Goal: Information Seeking & Learning: Learn about a topic

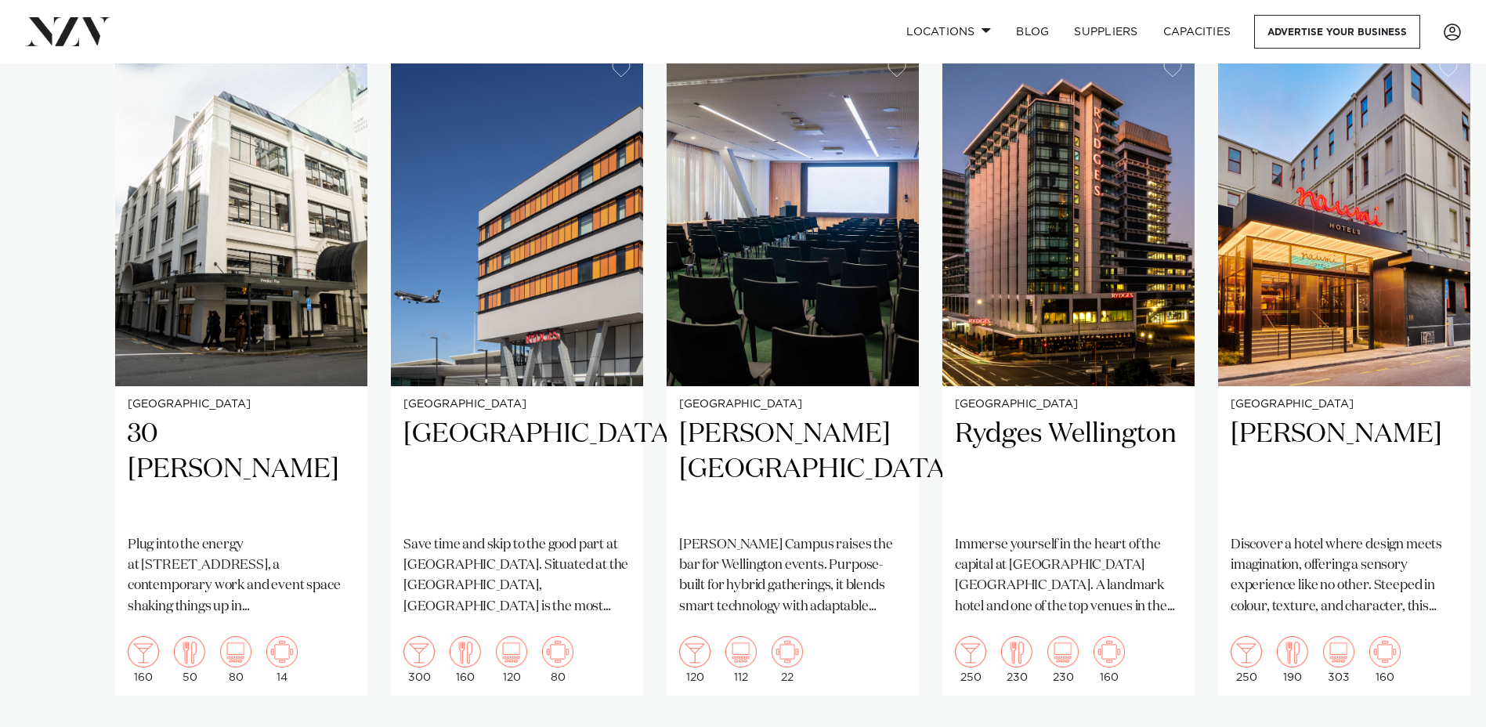
scroll to position [1097, 0]
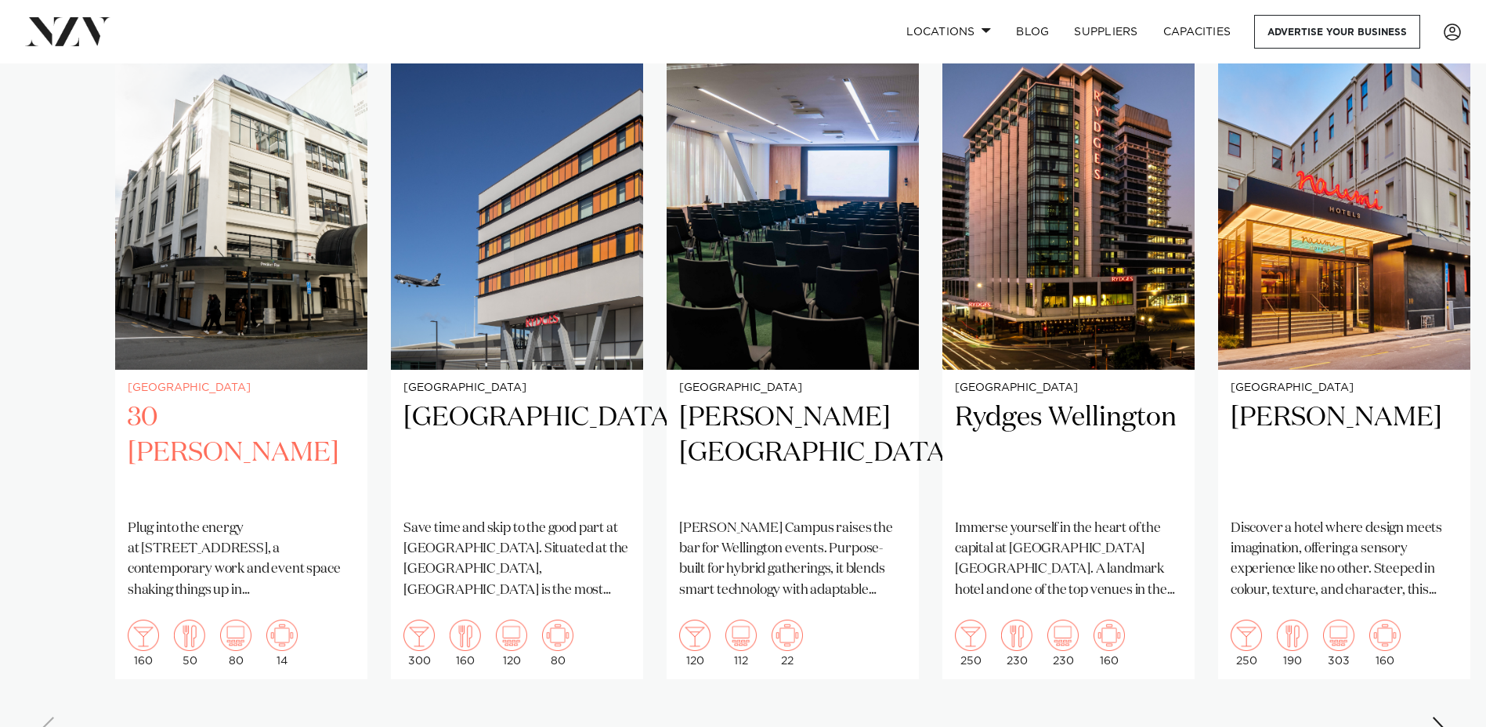
click at [209, 414] on h2 "30 [PERSON_NAME]" at bounding box center [241, 453] width 227 height 106
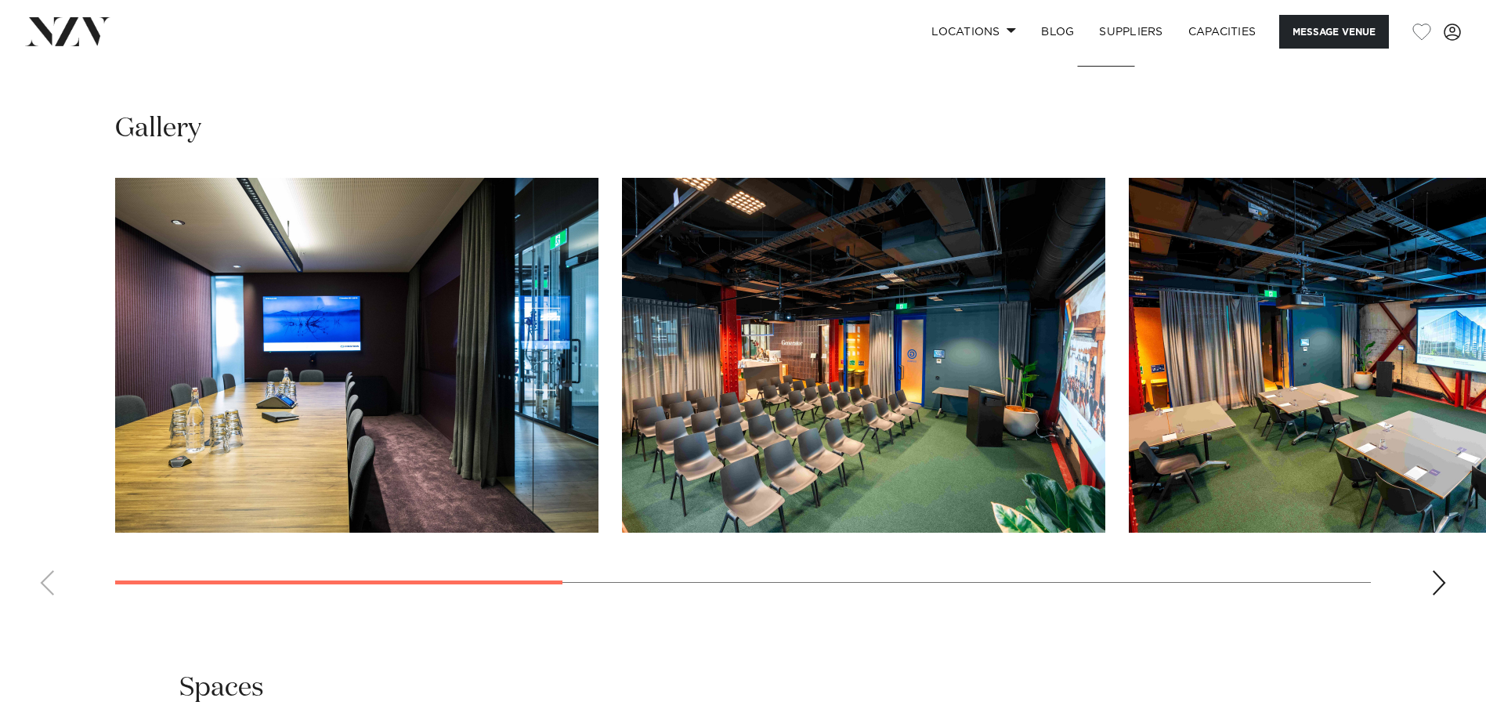
scroll to position [1567, 0]
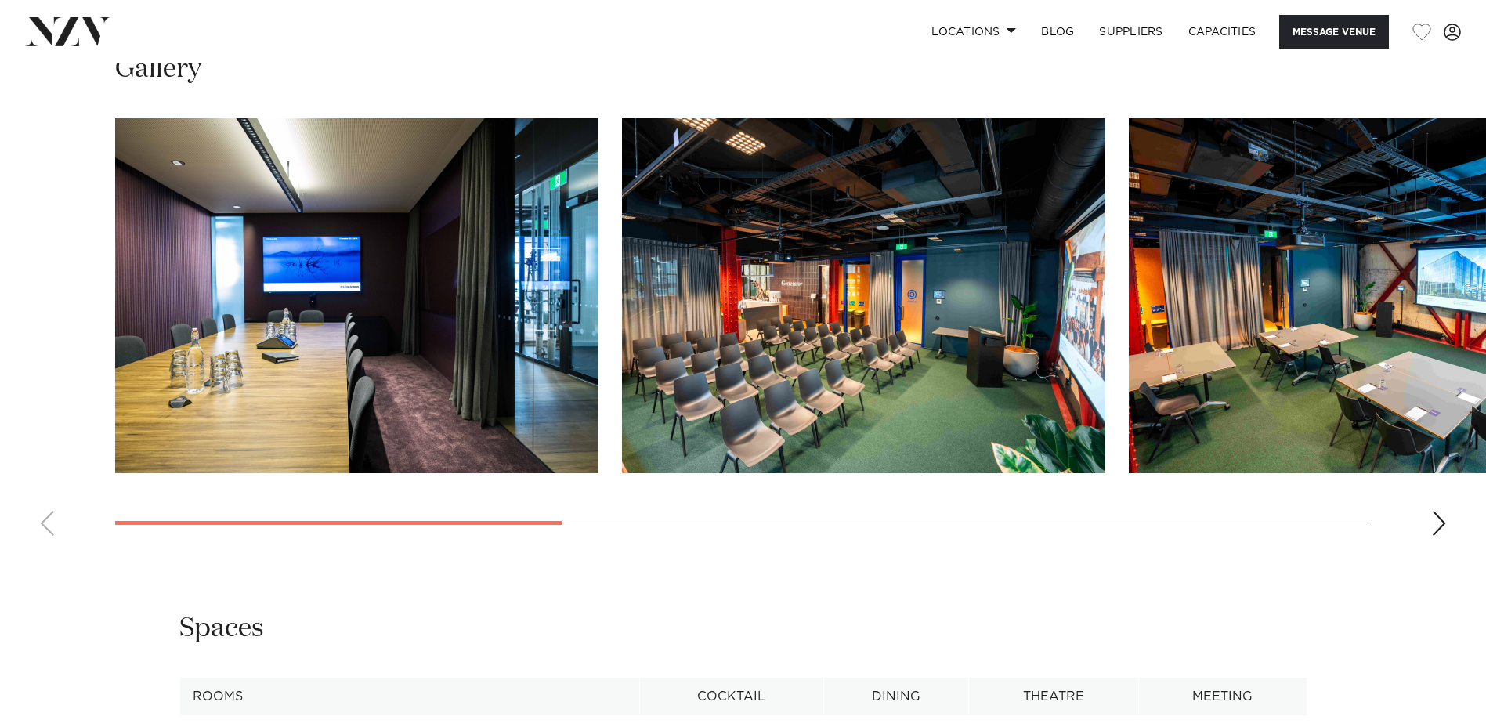
click at [1434, 536] on div "Next slide" at bounding box center [1439, 523] width 16 height 25
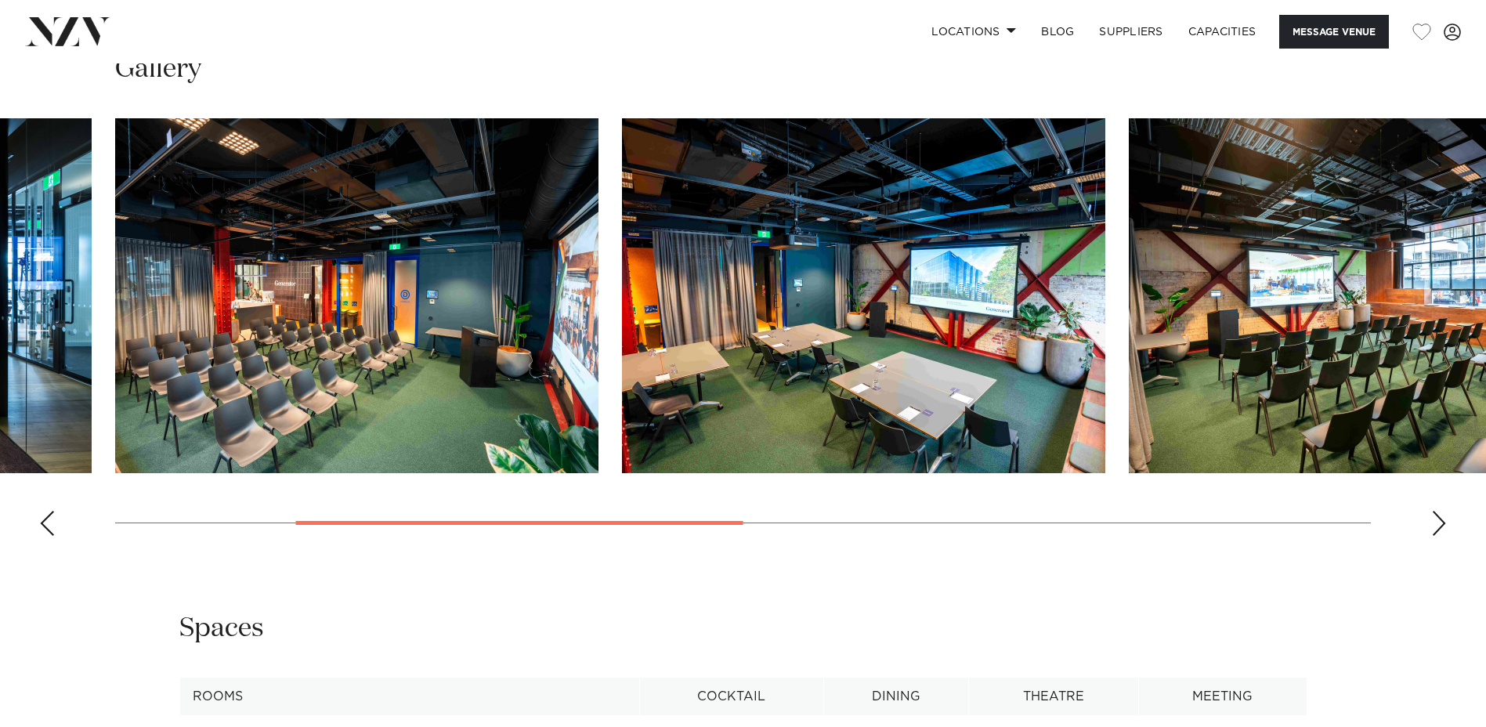
click at [1434, 536] on div "Next slide" at bounding box center [1439, 523] width 16 height 25
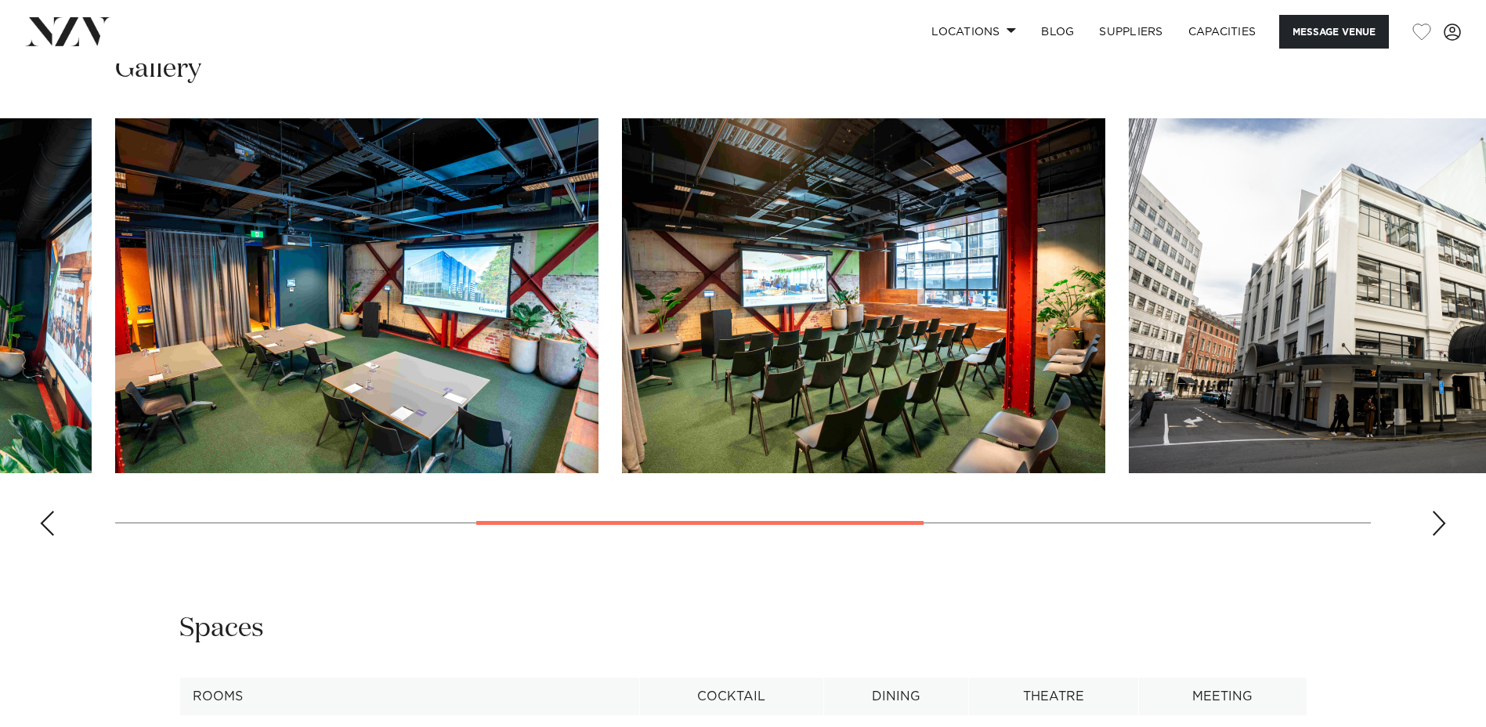
click at [1432, 536] on div "Next slide" at bounding box center [1439, 523] width 16 height 25
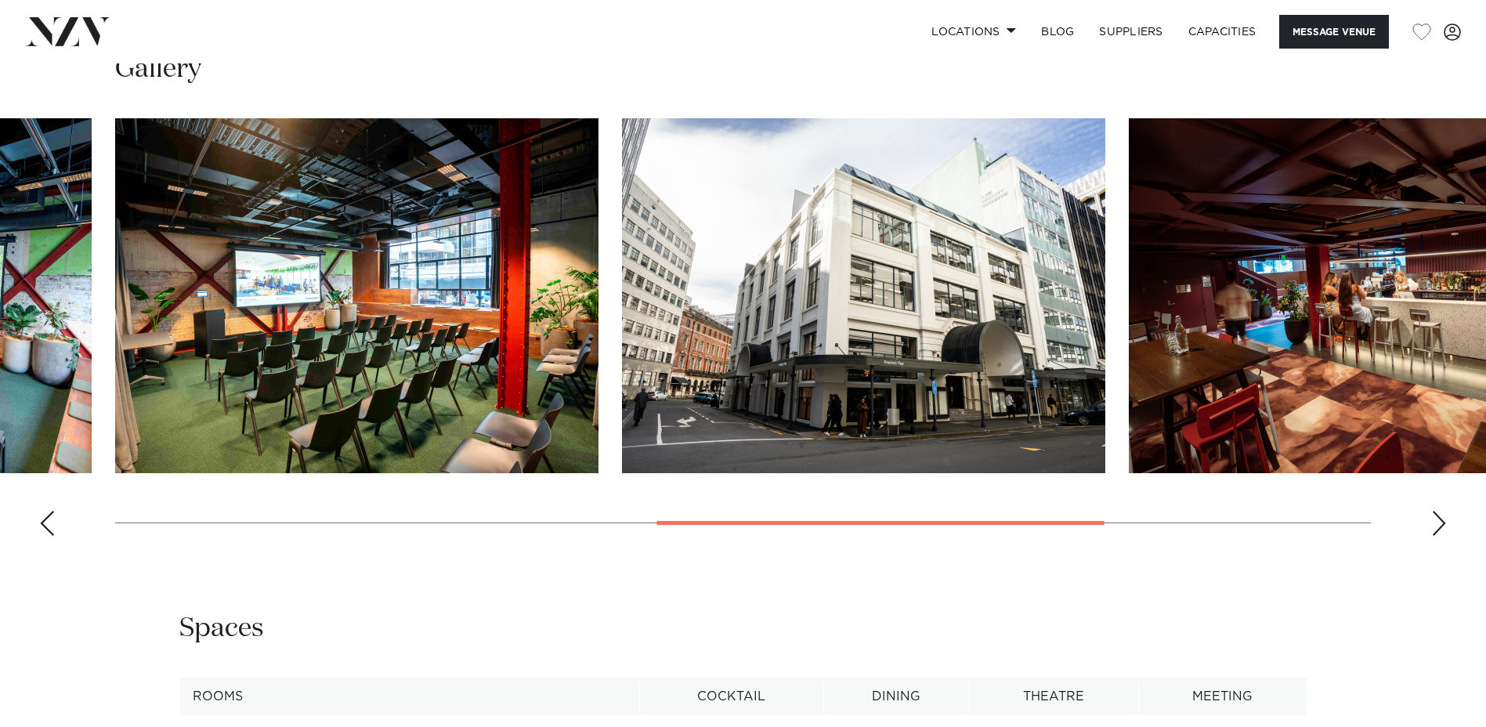
click at [1432, 536] on div "Next slide" at bounding box center [1439, 523] width 16 height 25
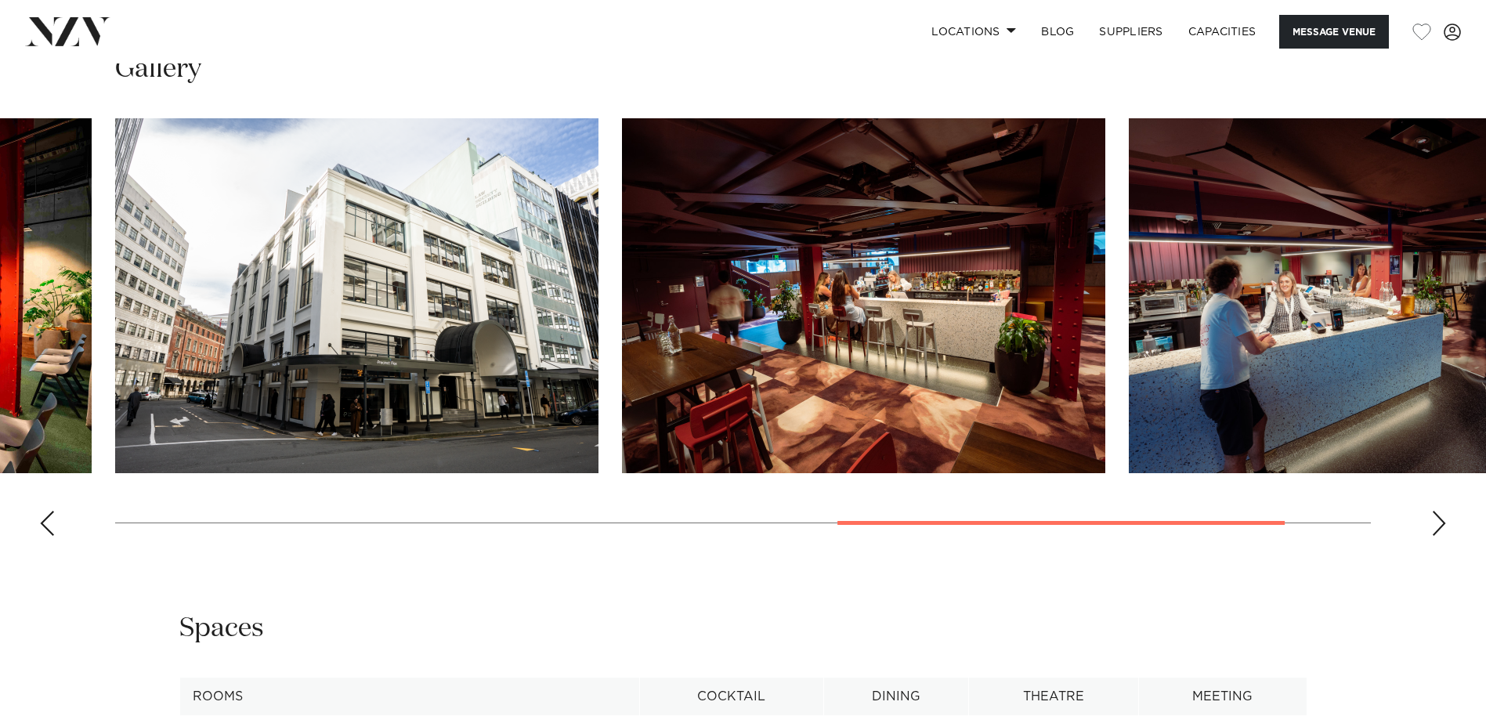
click at [1432, 536] on div "Next slide" at bounding box center [1439, 523] width 16 height 25
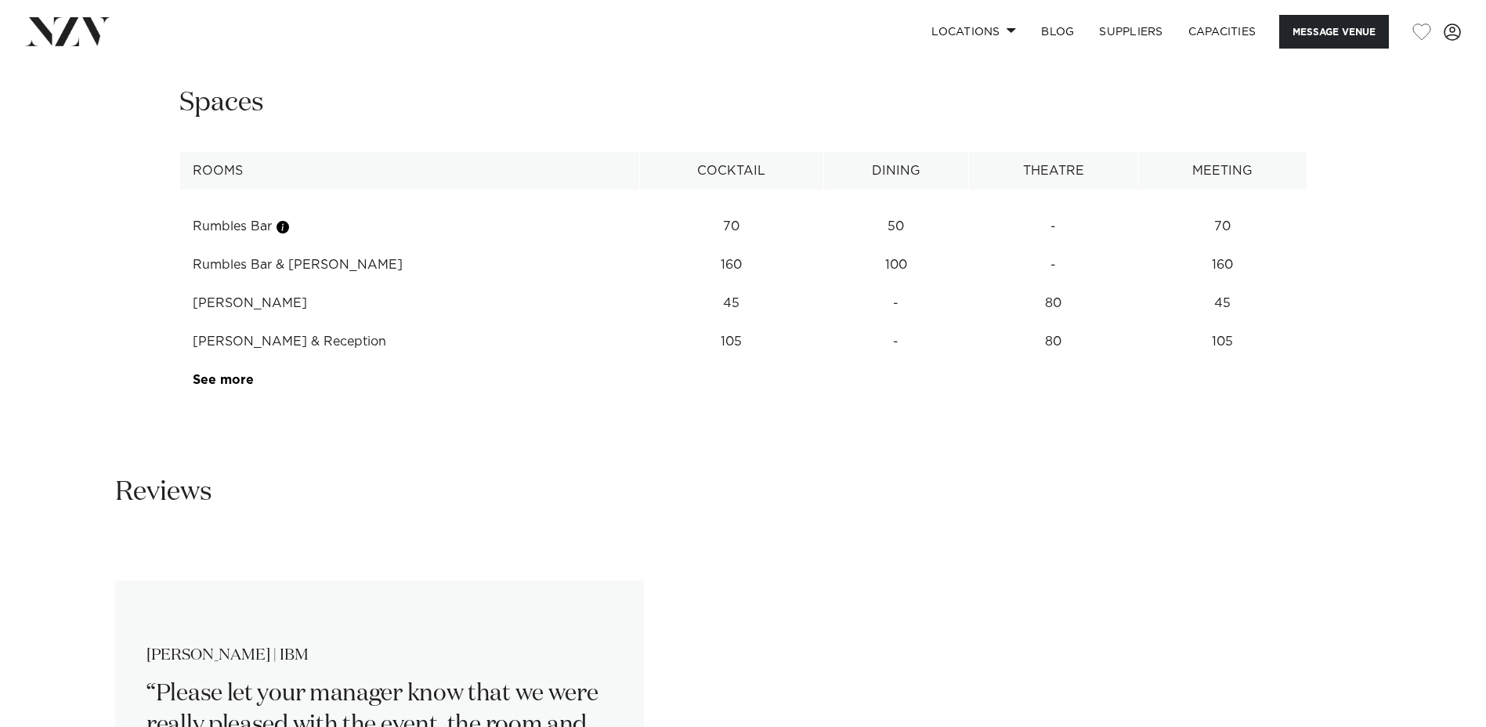
scroll to position [2115, 0]
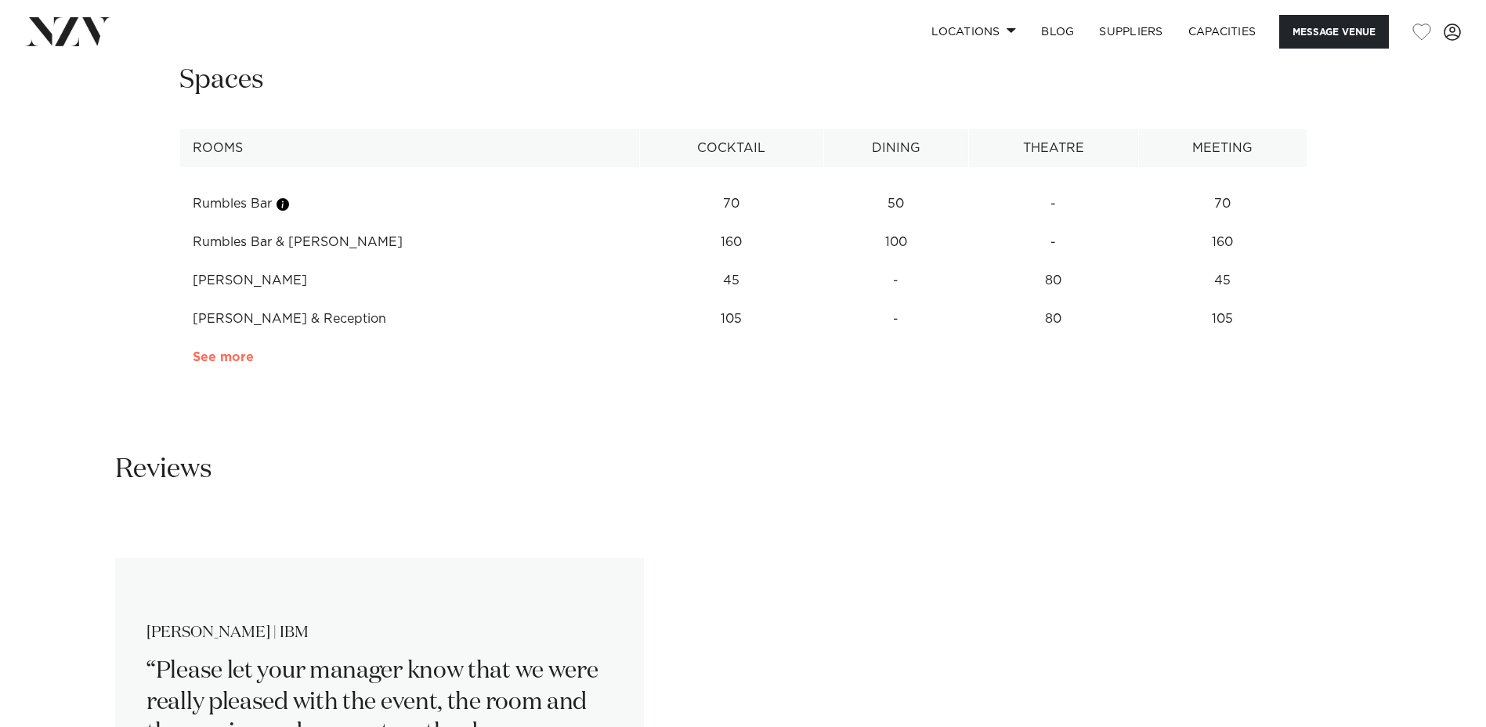
click at [211, 363] on link "See more" at bounding box center [254, 357] width 122 height 13
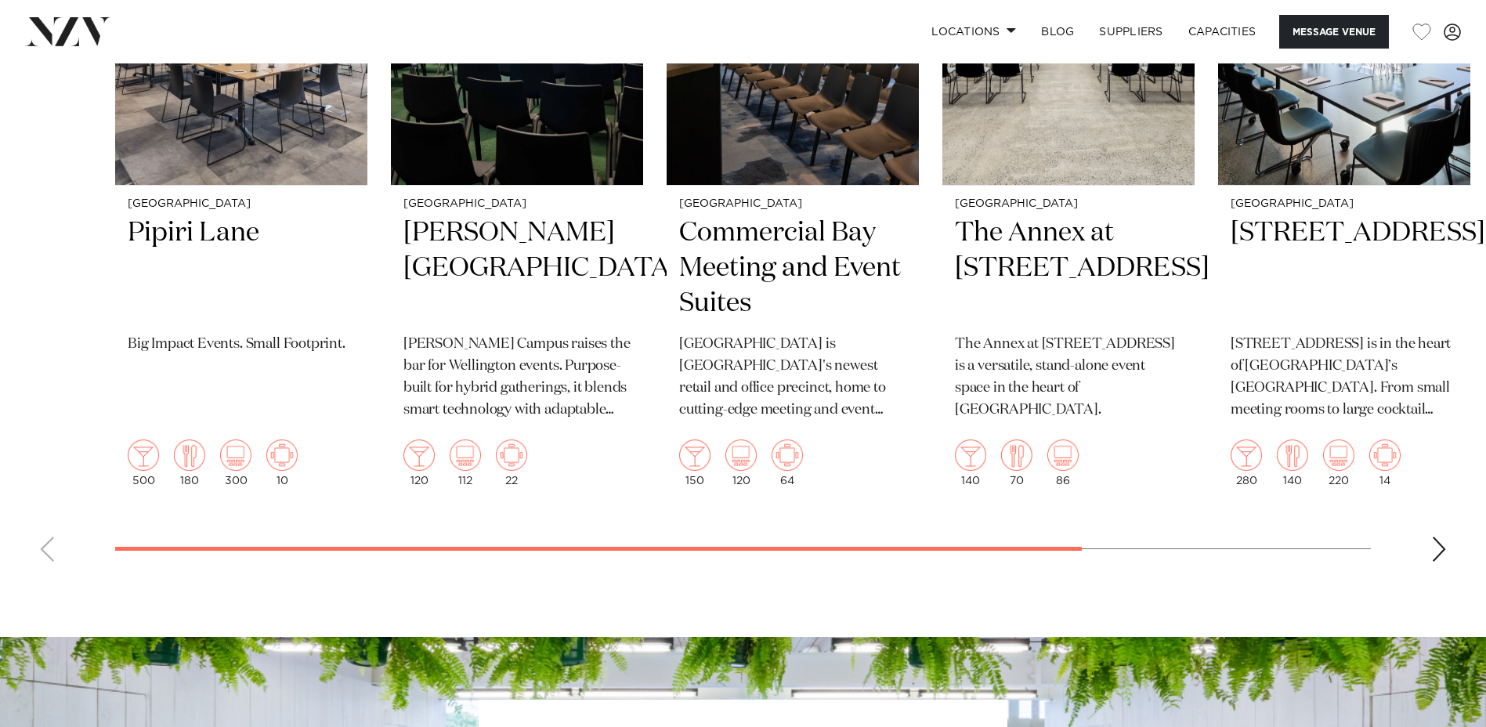
scroll to position [3603, 0]
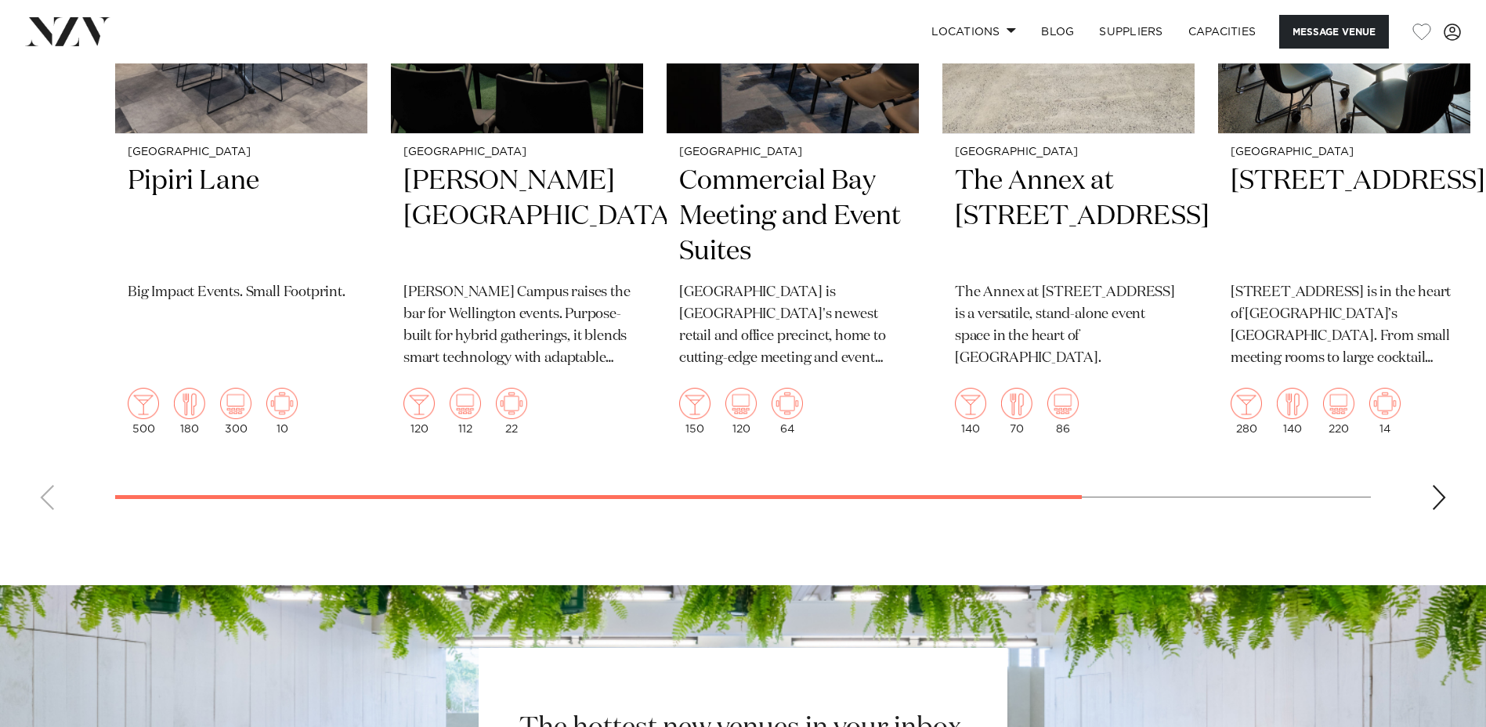
click at [1434, 510] on div "Next slide" at bounding box center [1439, 497] width 16 height 25
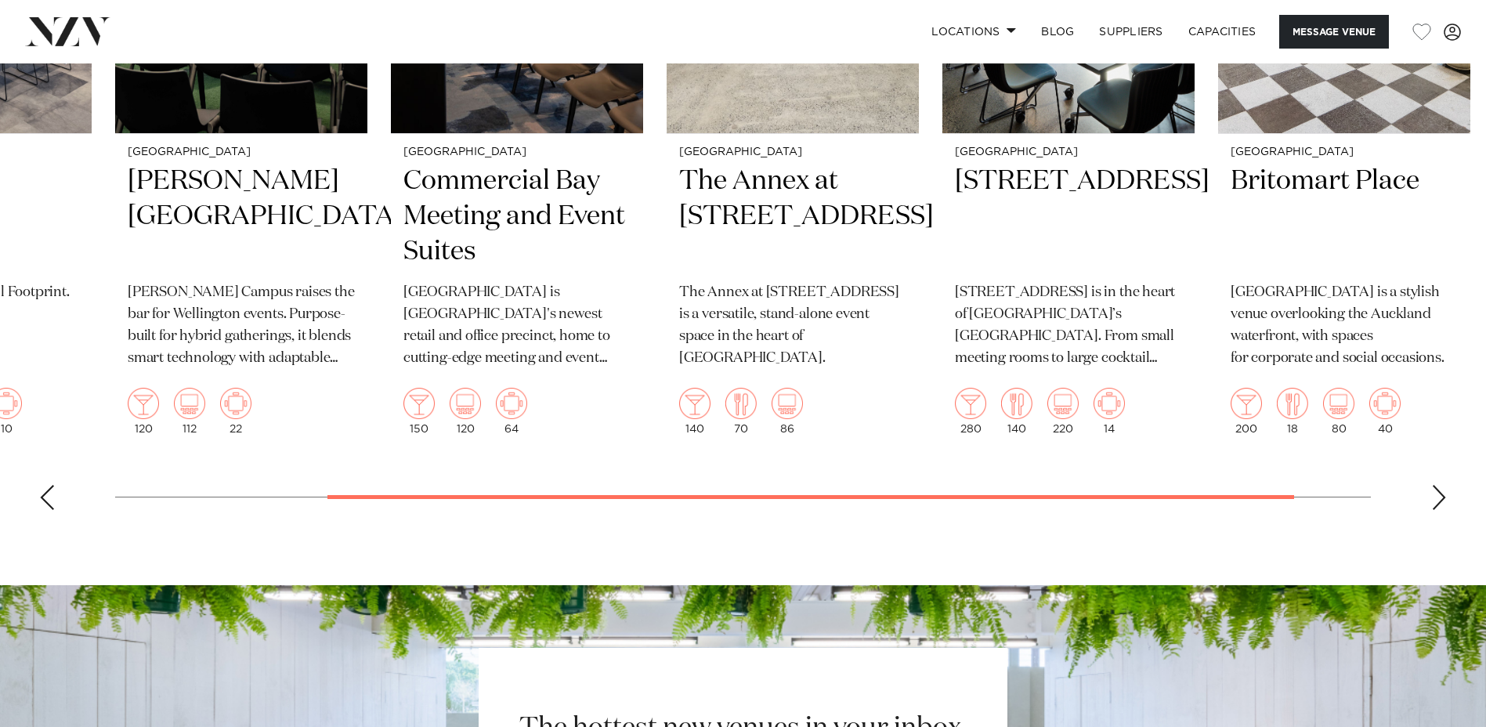
click at [1434, 510] on div "Next slide" at bounding box center [1439, 497] width 16 height 25
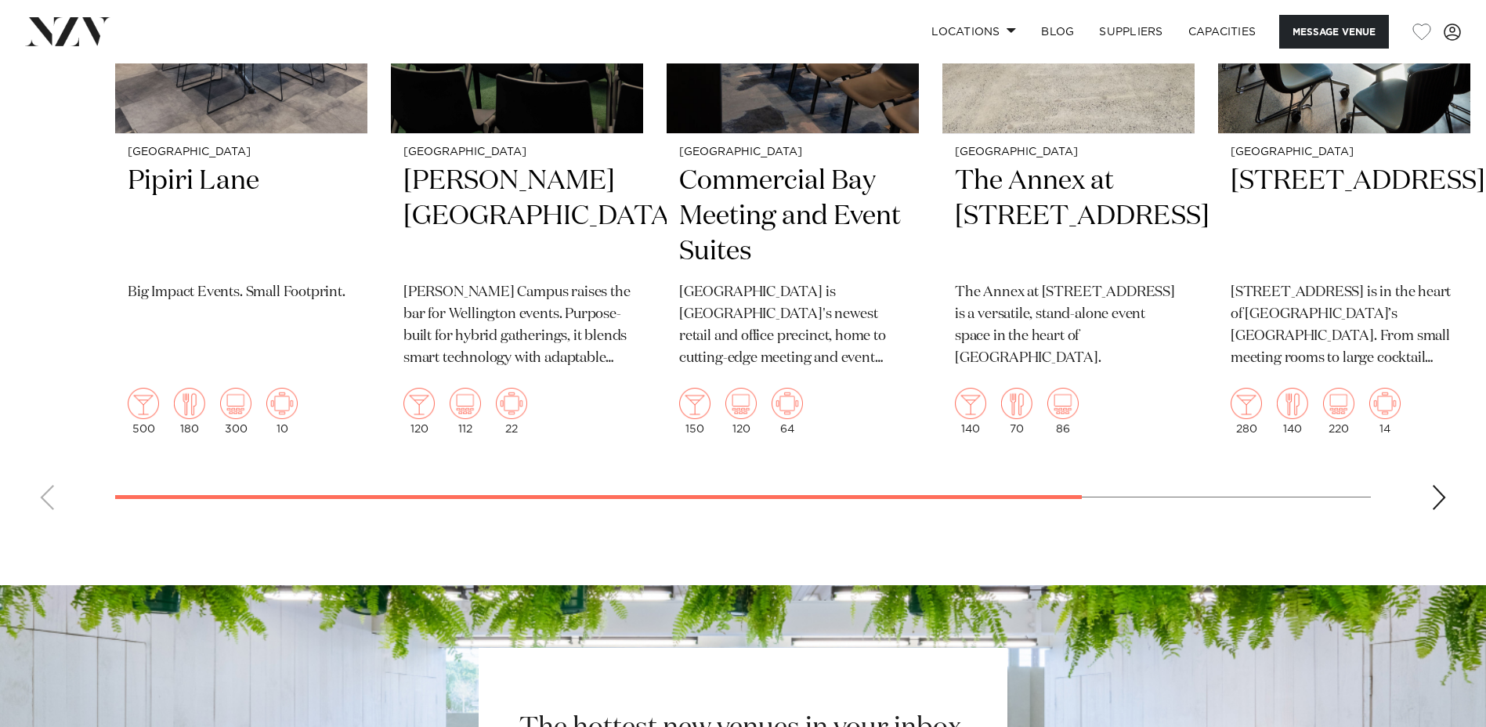
click at [391, 522] on swiper-container "Auckland Pipiri Lane Big Impact Events. Small Footprint. 500 180 300 10 Welling…" at bounding box center [743, 159] width 1486 height 728
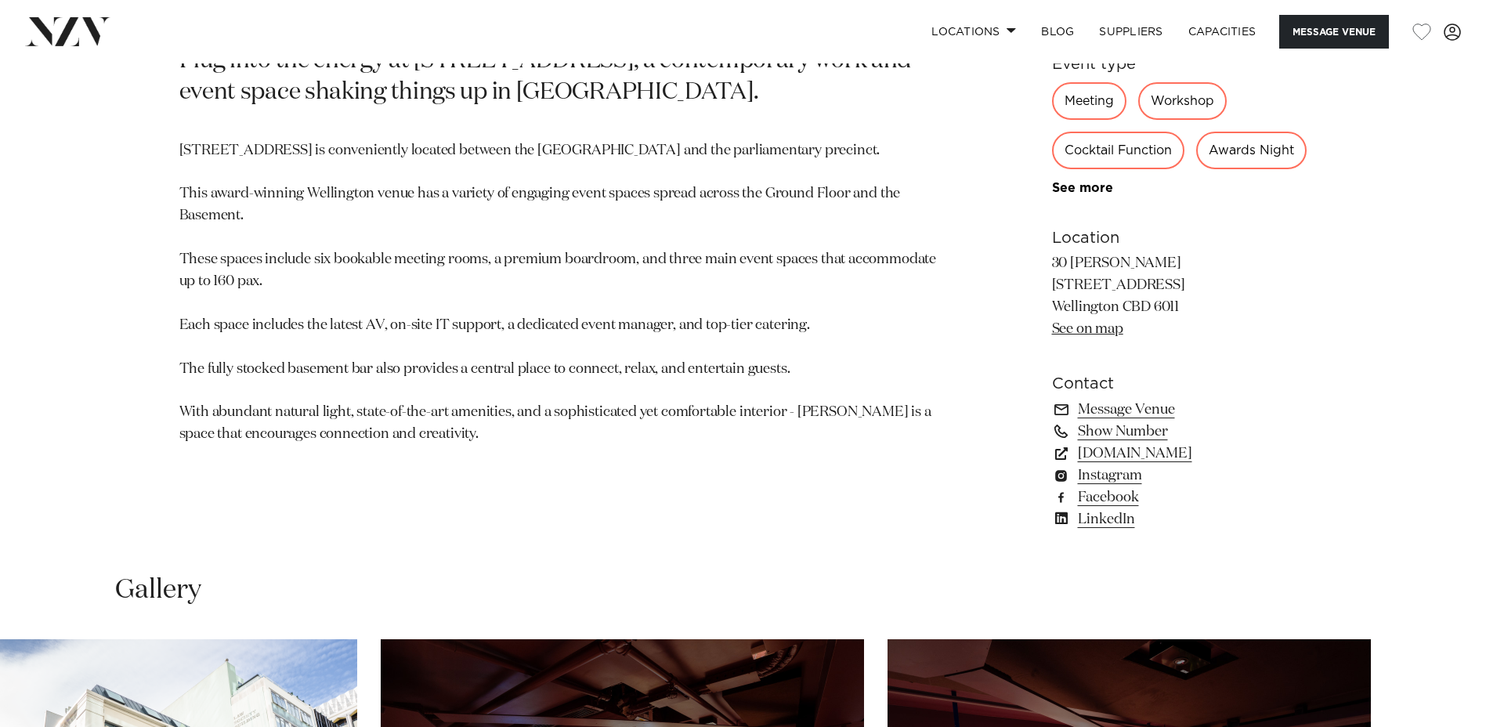
scroll to position [1018, 0]
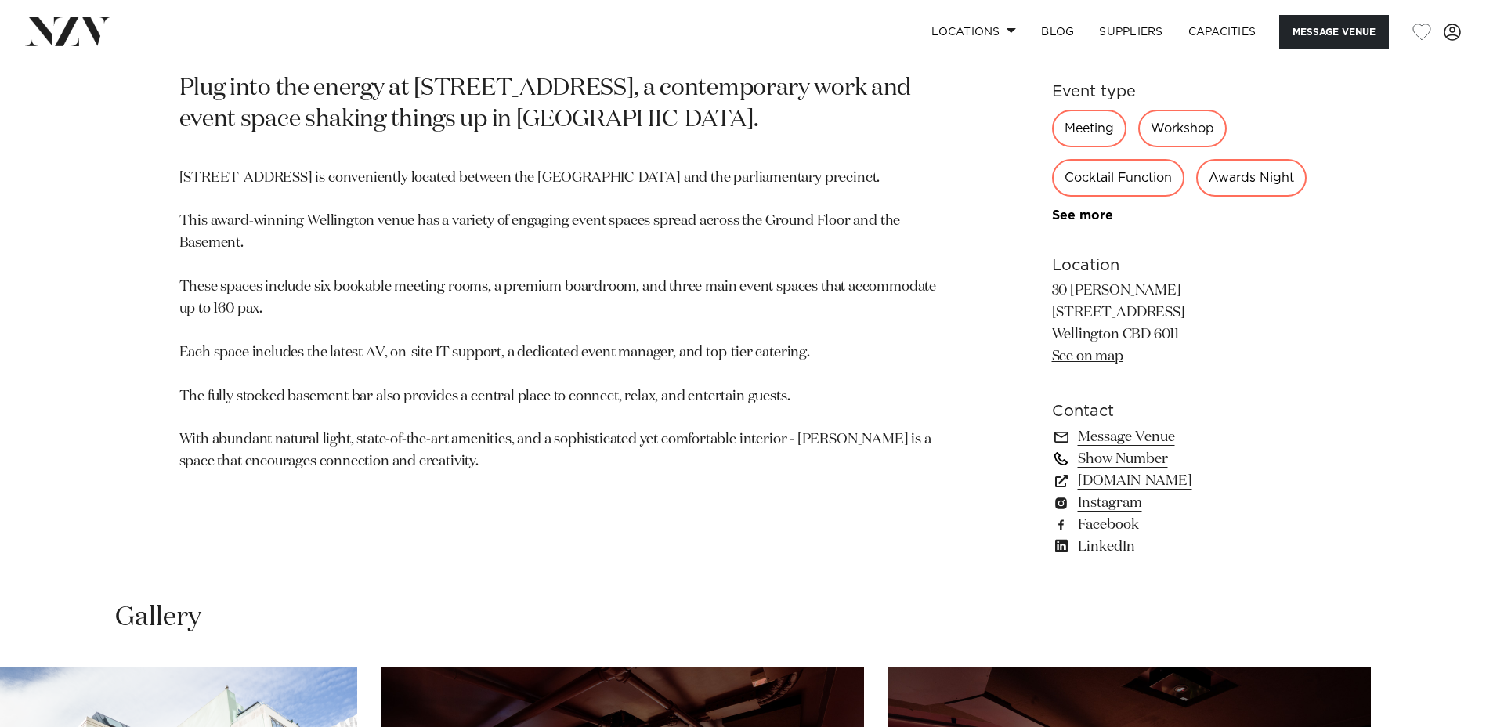
click at [1133, 470] on link "Show Number" at bounding box center [1179, 459] width 255 height 22
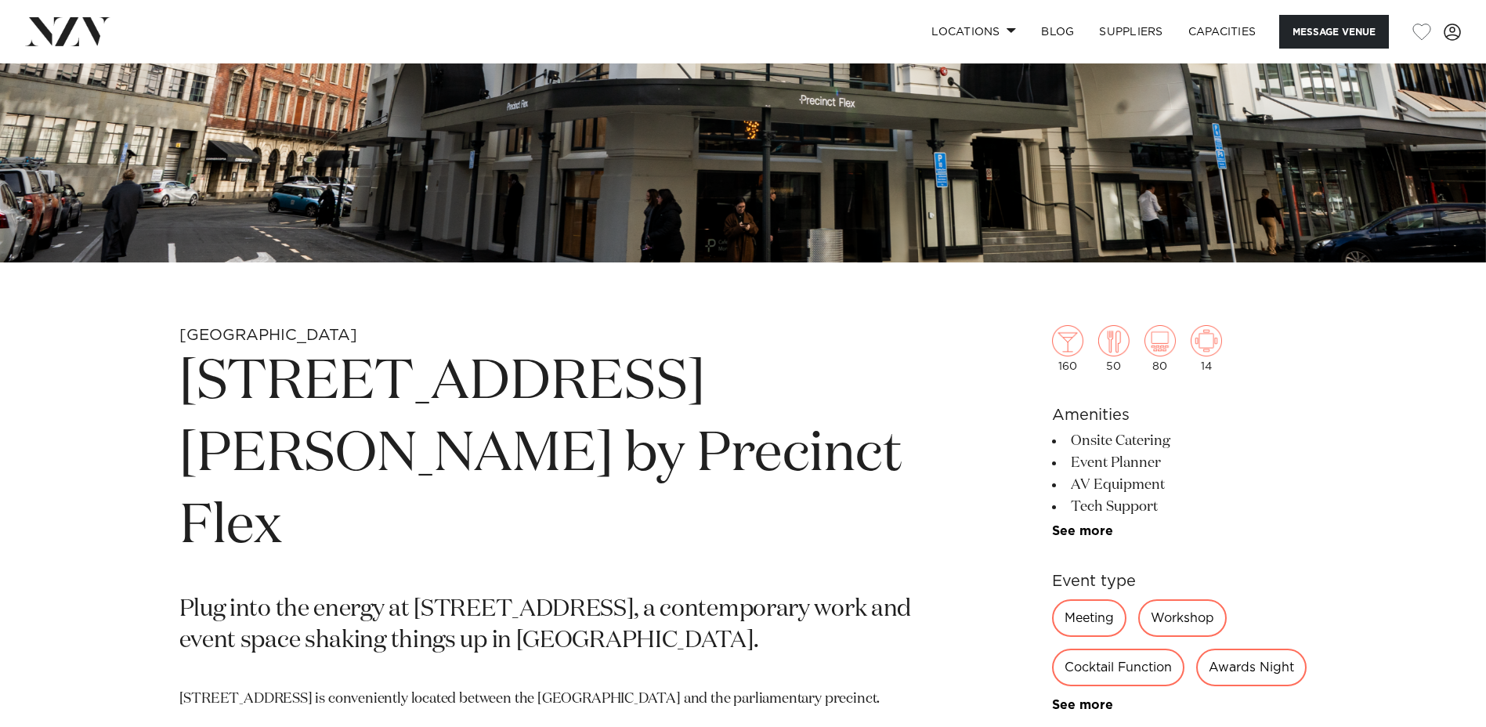
scroll to position [392, 0]
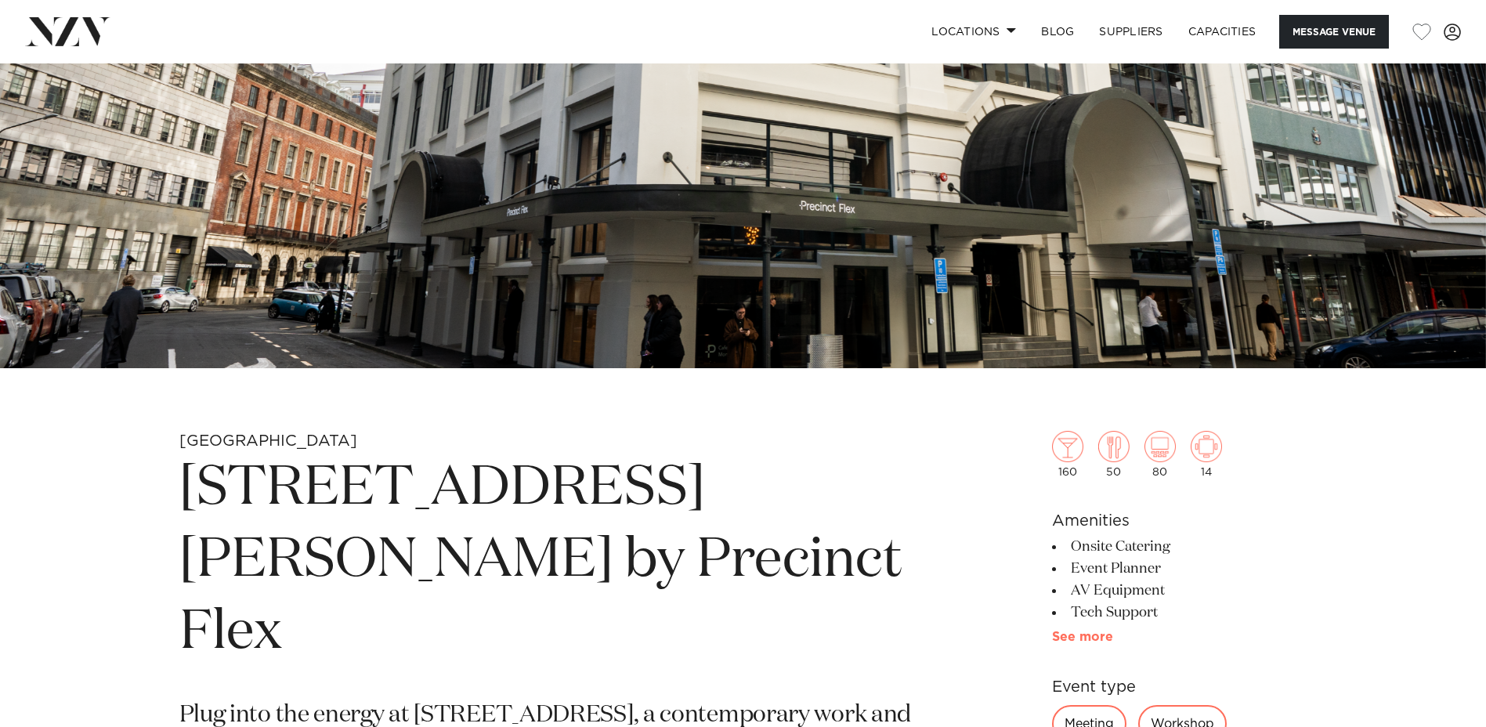
click at [1090, 637] on link "See more" at bounding box center [1113, 637] width 122 height 13
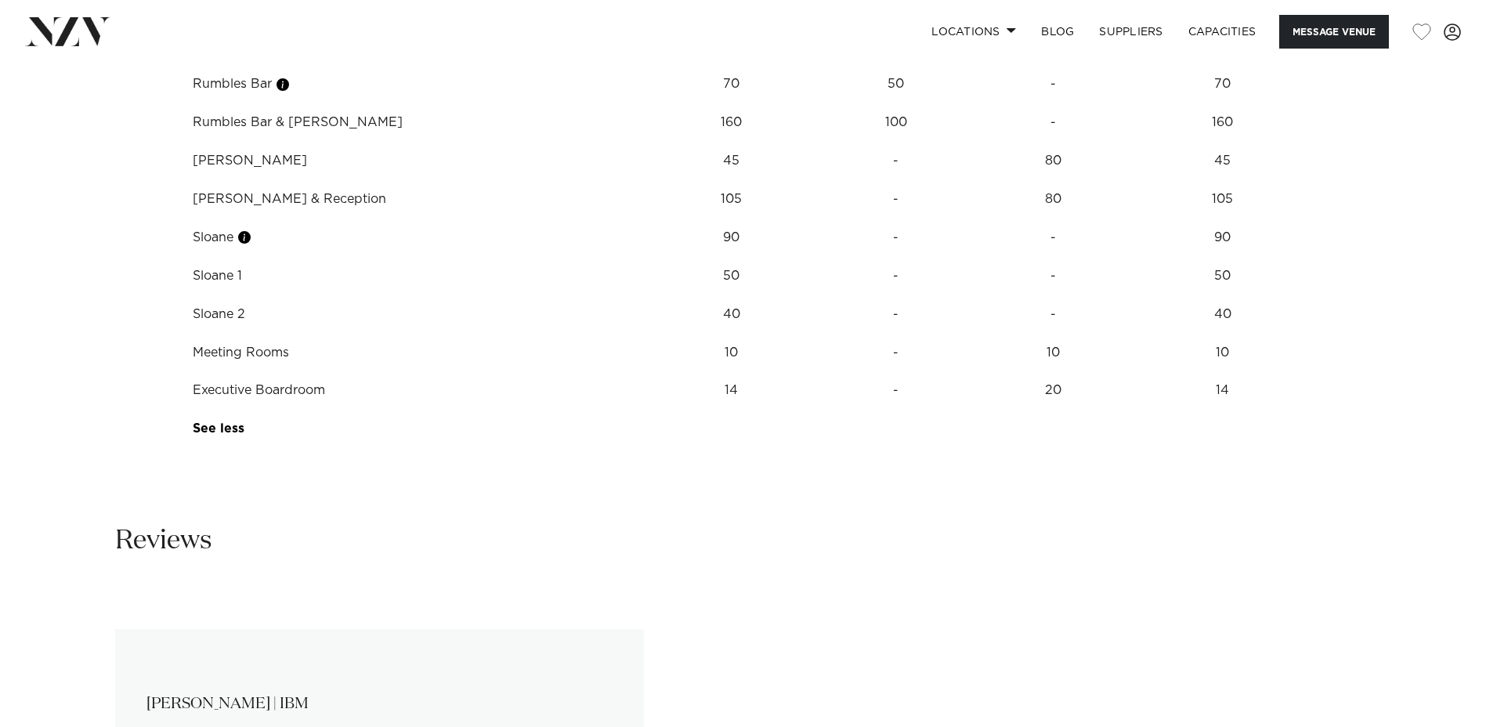
scroll to position [2350, 0]
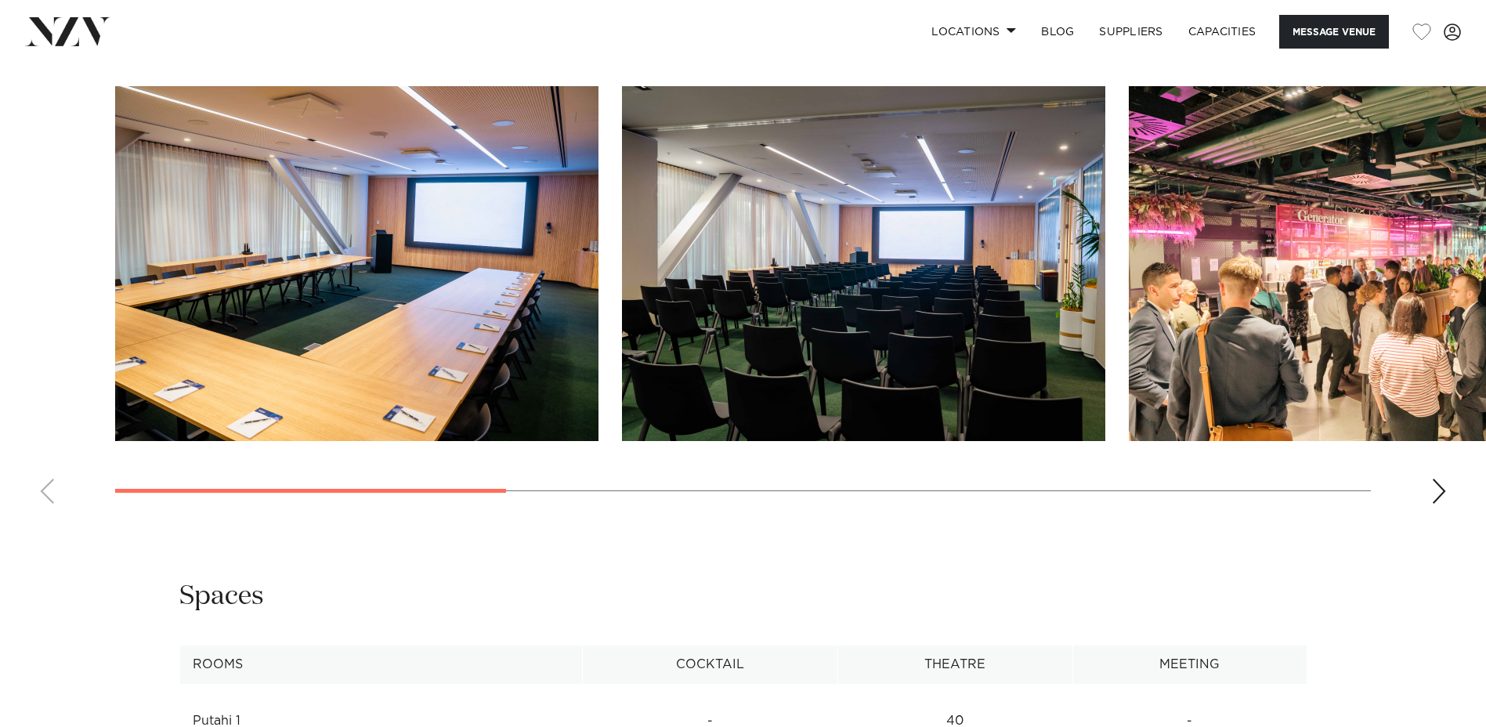
scroll to position [1645, 0]
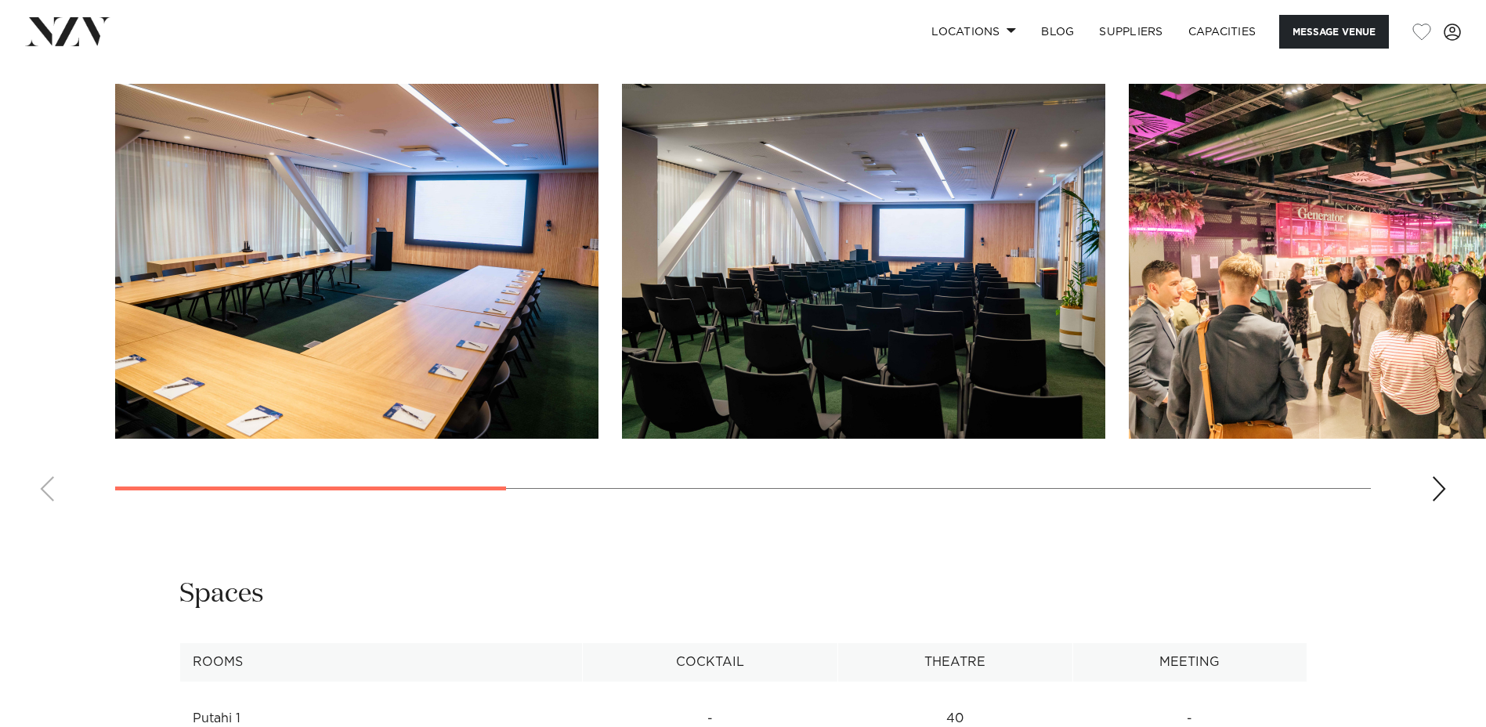
click at [1441, 490] on div "Next slide" at bounding box center [1439, 488] width 16 height 25
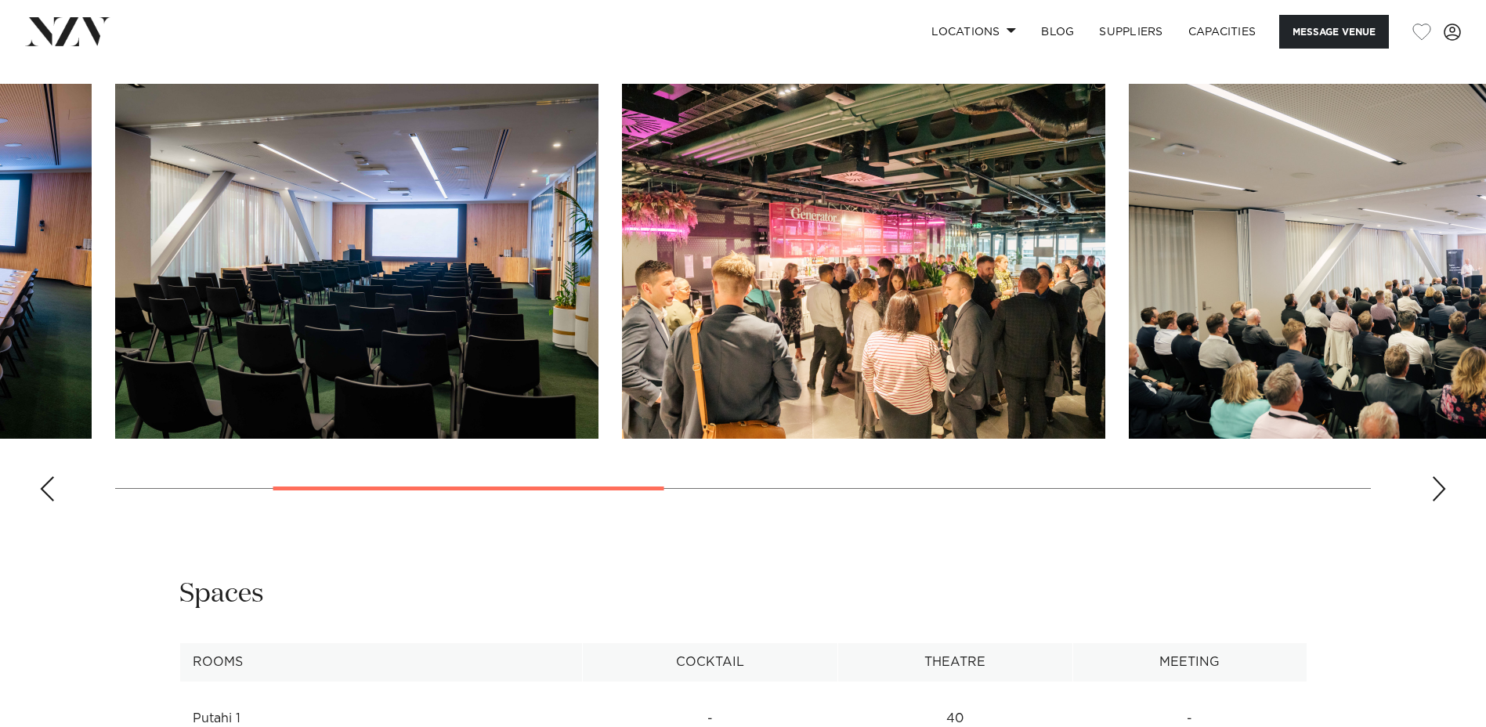
click at [1441, 490] on div "Next slide" at bounding box center [1439, 488] width 16 height 25
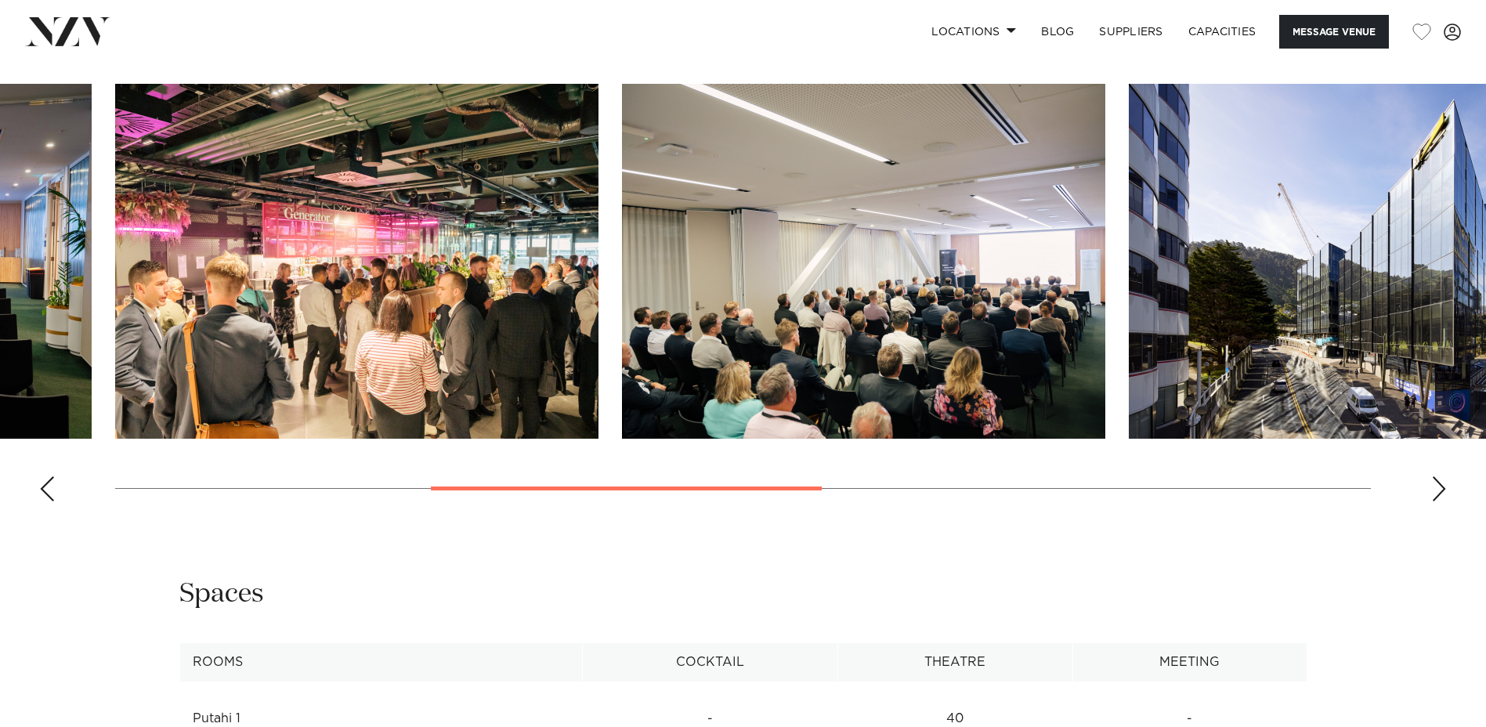
click at [1441, 490] on div "Next slide" at bounding box center [1439, 488] width 16 height 25
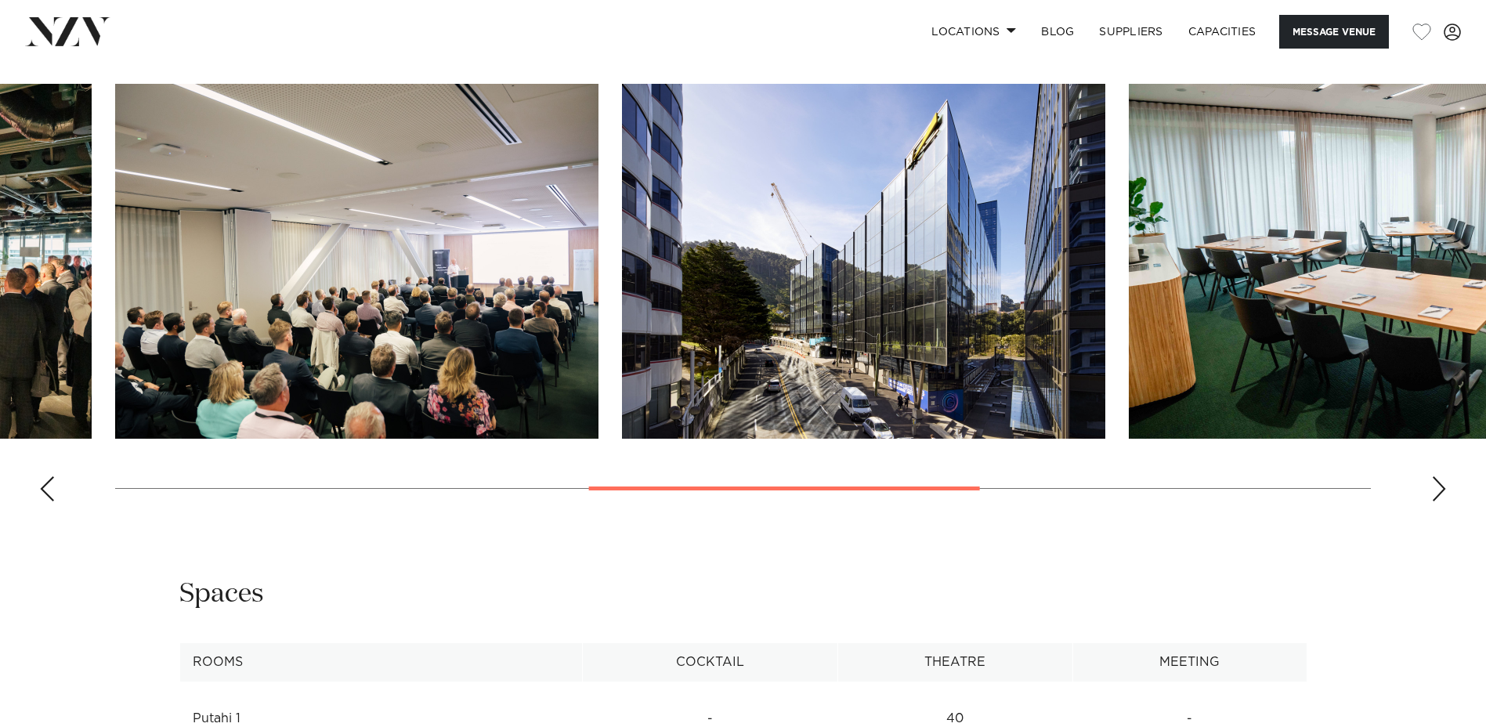
click at [1441, 490] on div "Next slide" at bounding box center [1439, 488] width 16 height 25
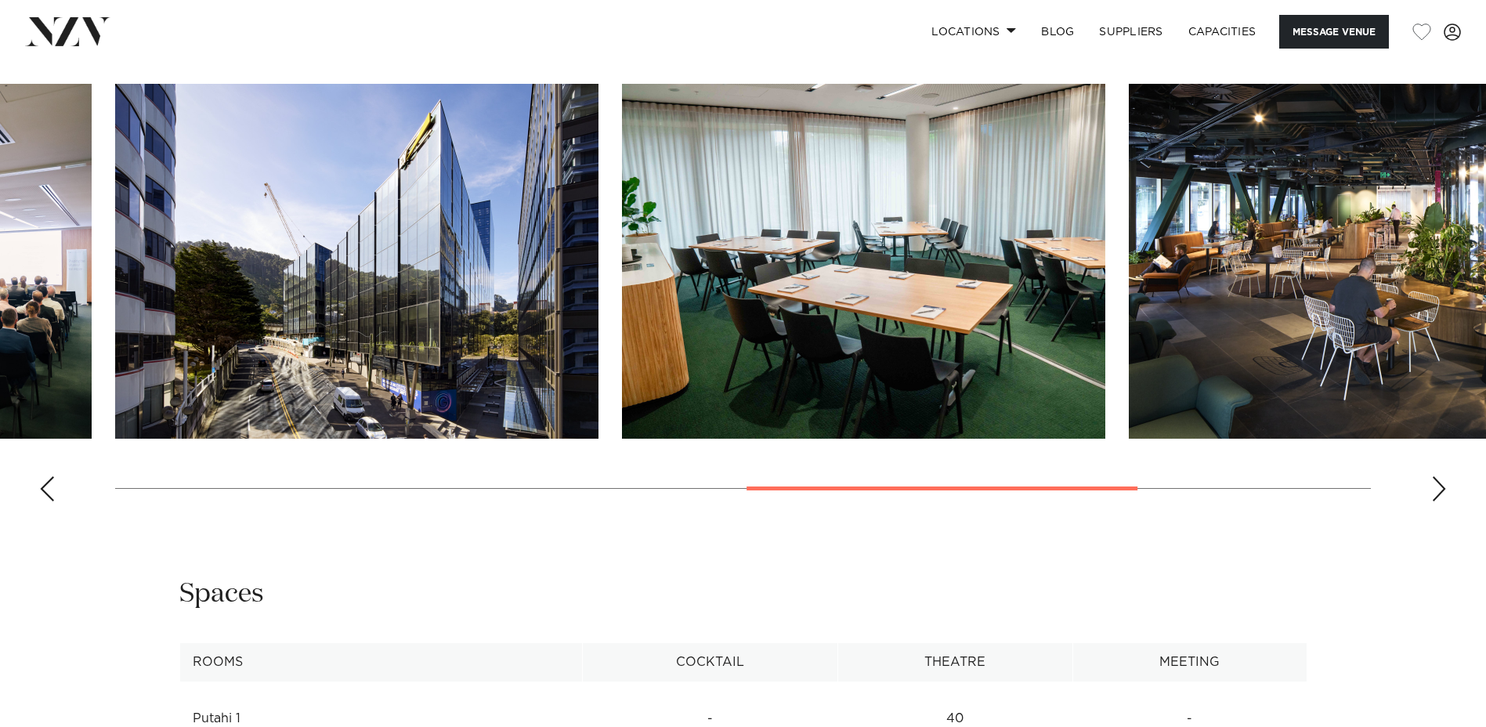
click at [1438, 491] on div "Next slide" at bounding box center [1439, 488] width 16 height 25
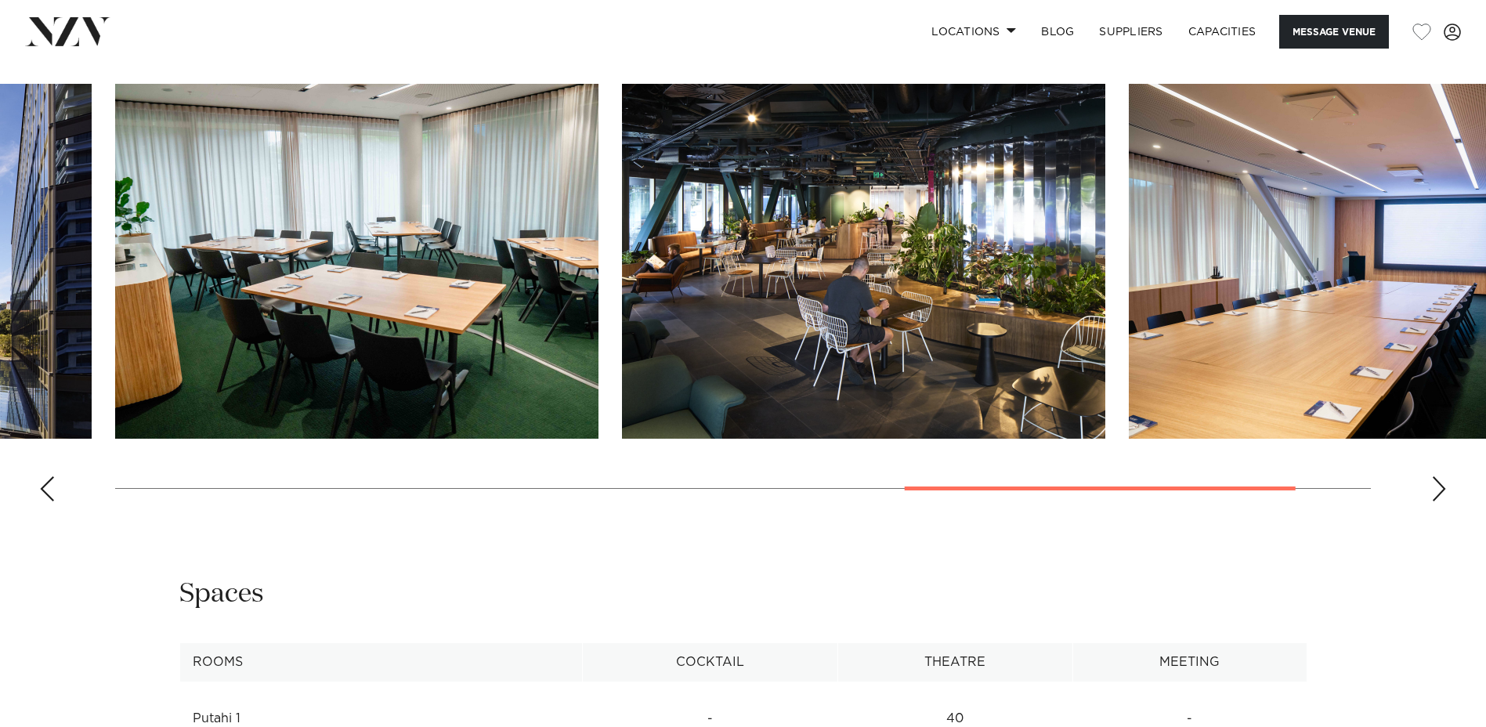
click at [1438, 491] on div "Next slide" at bounding box center [1439, 488] width 16 height 25
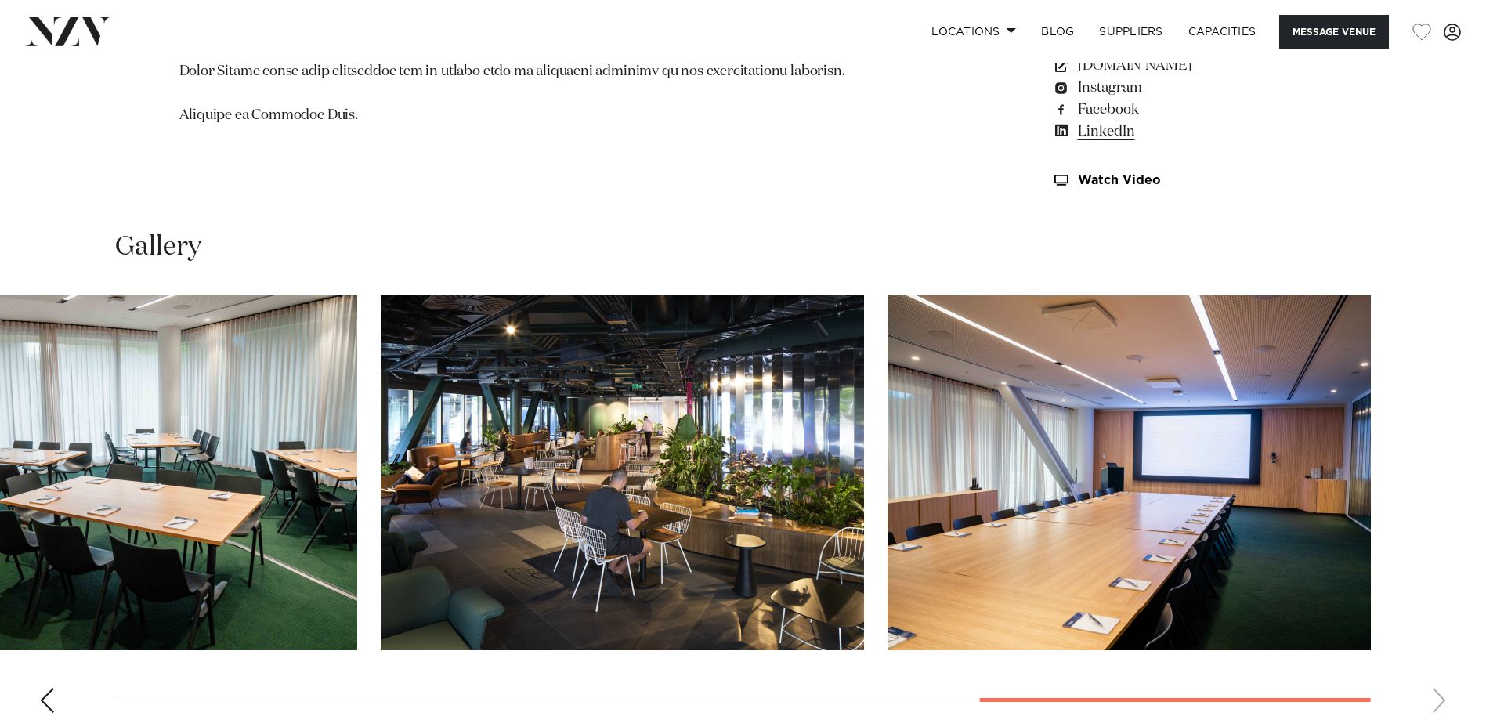
scroll to position [1410, 0]
